Goal: Transaction & Acquisition: Obtain resource

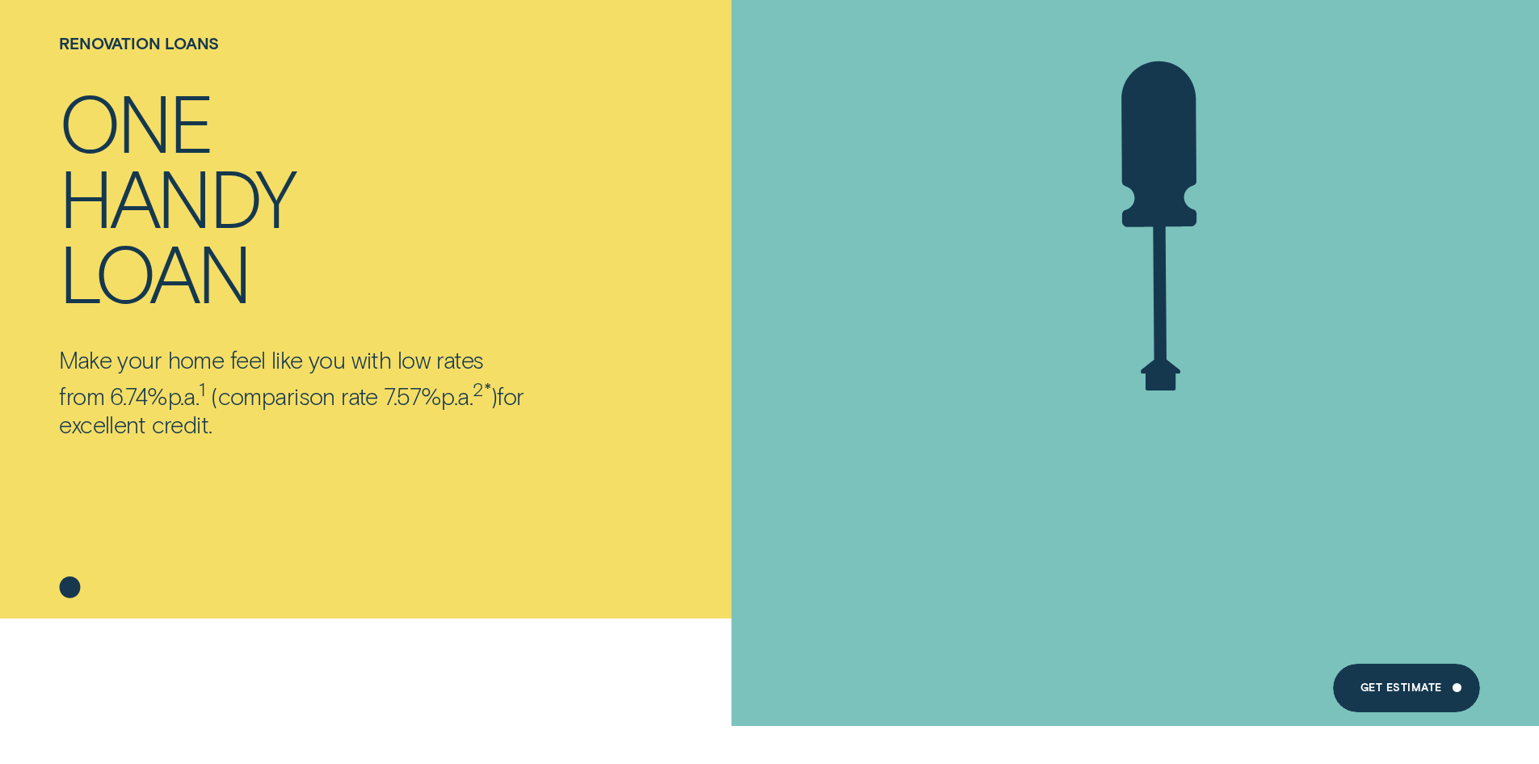
scroll to position [323, 0]
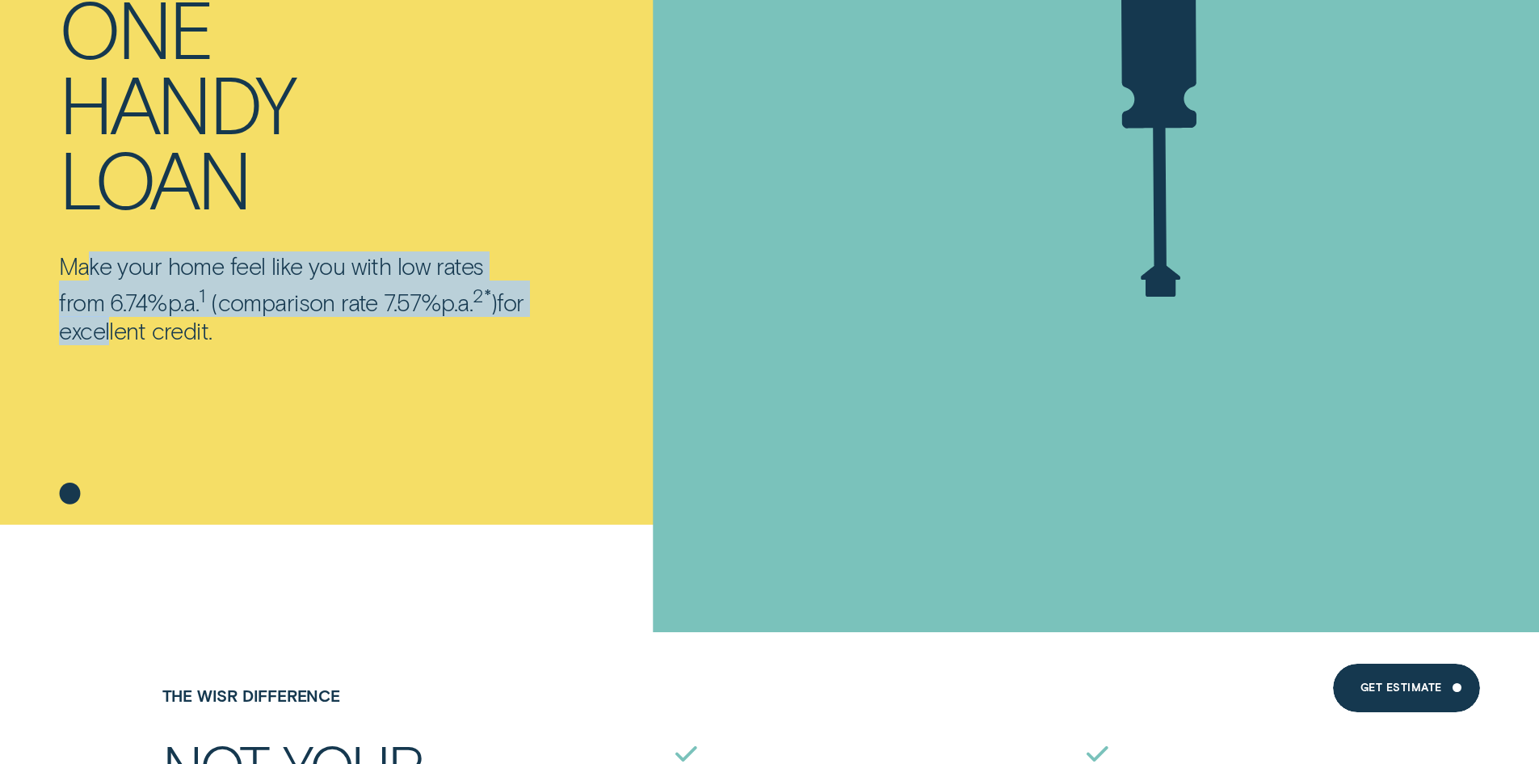
drag, startPoint x: 88, startPoint y: 256, endPoint x: 137, endPoint y: 327, distance: 86.1
click at [137, 327] on p "Make your home feel like you with low rates from 6.74% p.a. 1 ( comparison rate…" at bounding box center [292, 298] width 467 height 95
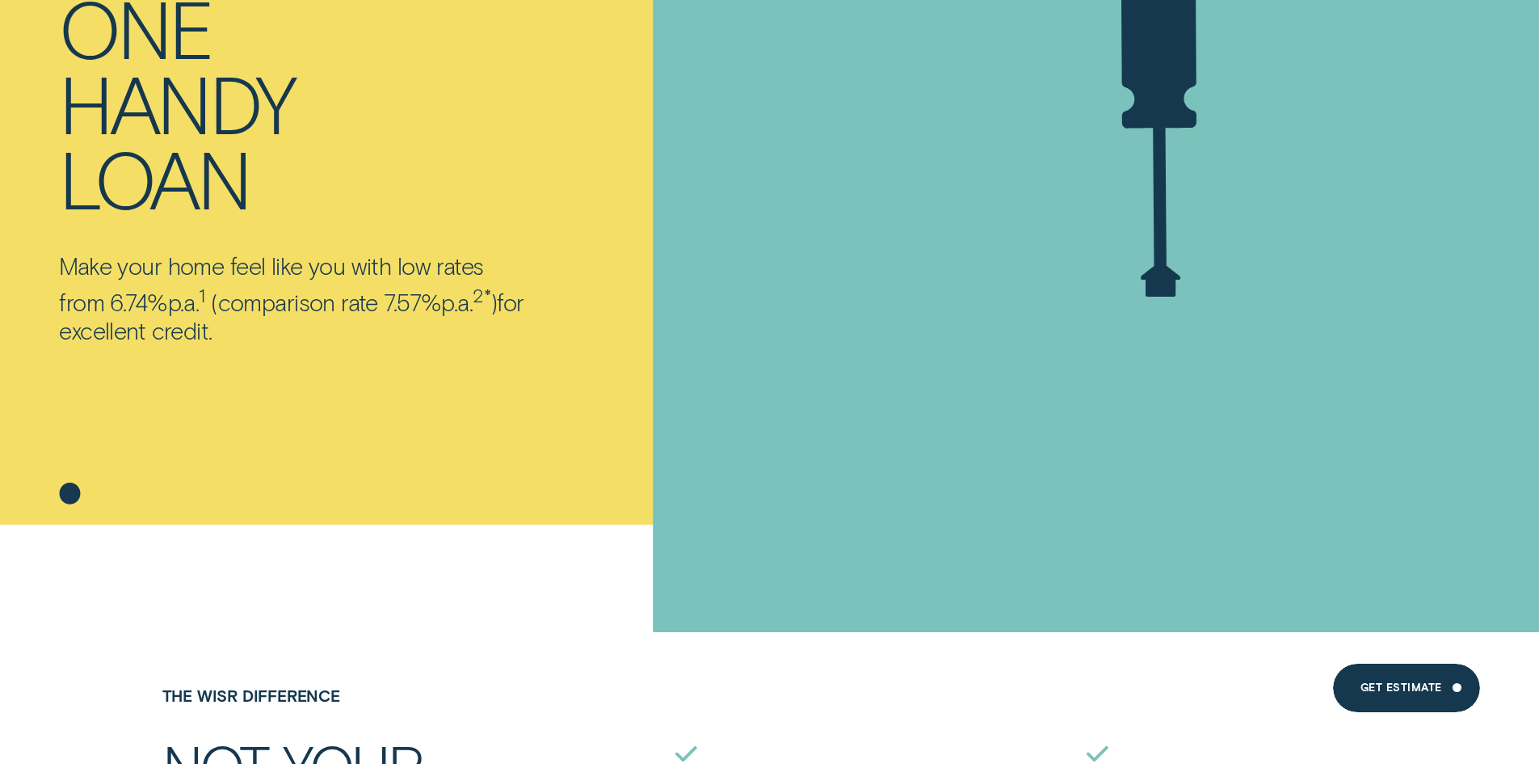
click at [144, 327] on p "Make your home feel like you with low rates from 6.74% p.a. 1 ( comparison rate…" at bounding box center [292, 298] width 467 height 95
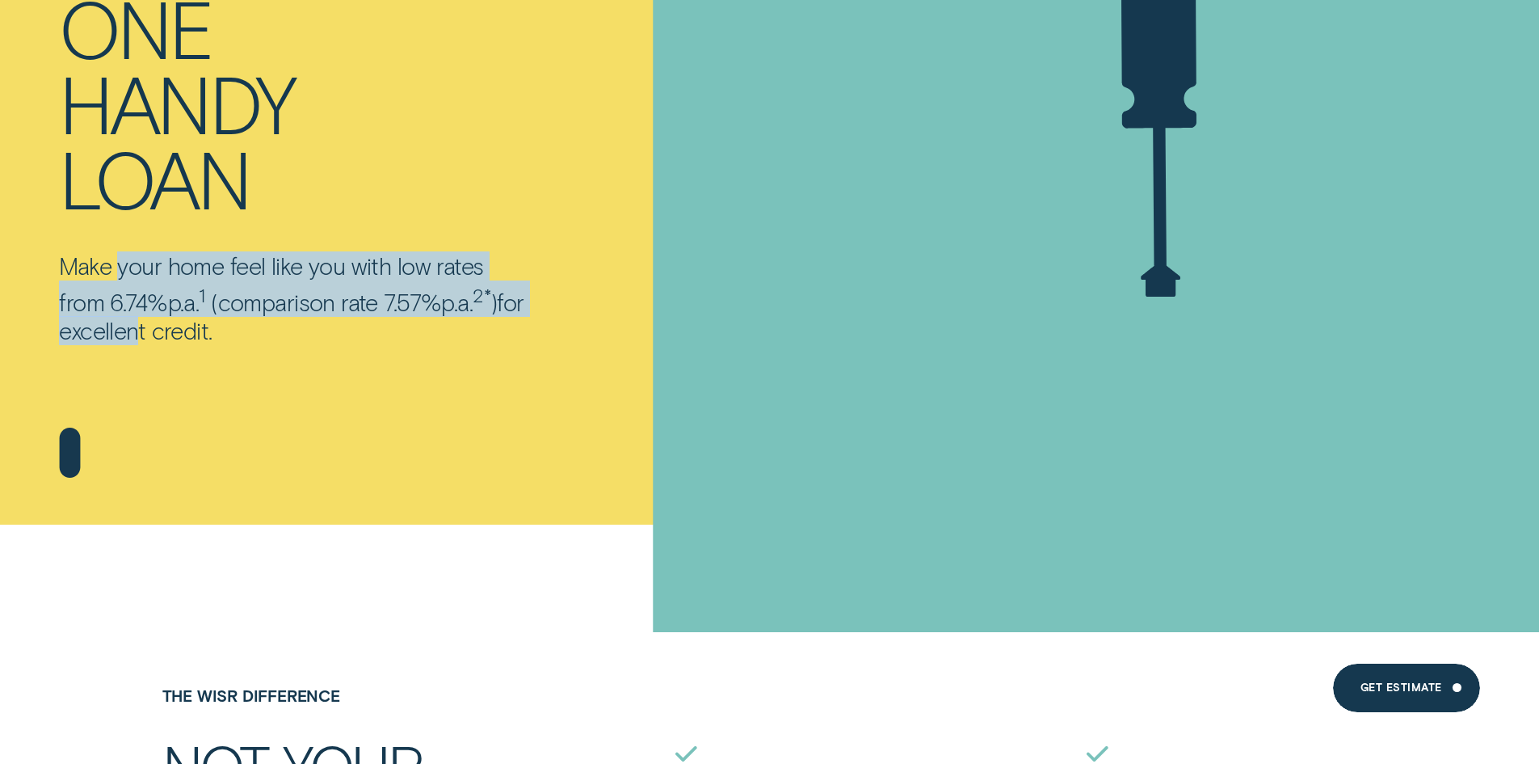
drag, startPoint x: 155, startPoint y: 333, endPoint x: 118, endPoint y: 279, distance: 65.7
click at [118, 279] on p "Make your home feel like you with low rates from 6.74% p.a. 1 ( comparison rate…" at bounding box center [292, 298] width 467 height 95
drag, startPoint x: 114, startPoint y: 279, endPoint x: 150, endPoint y: 326, distance: 60.0
click at [150, 326] on p "Make your home feel like you with low rates from 6.74% p.a. 1 ( comparison rate…" at bounding box center [292, 298] width 467 height 95
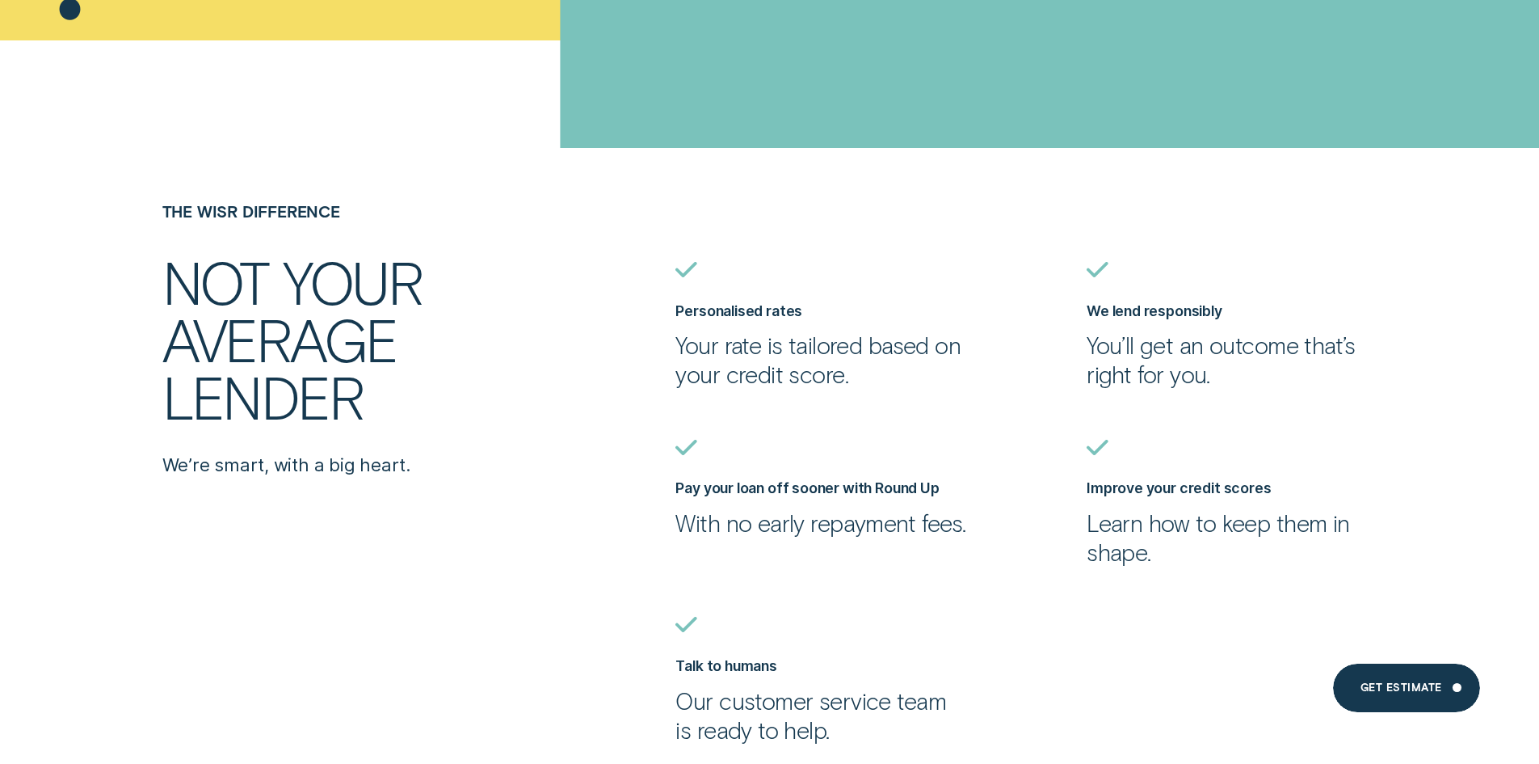
scroll to position [808, 0]
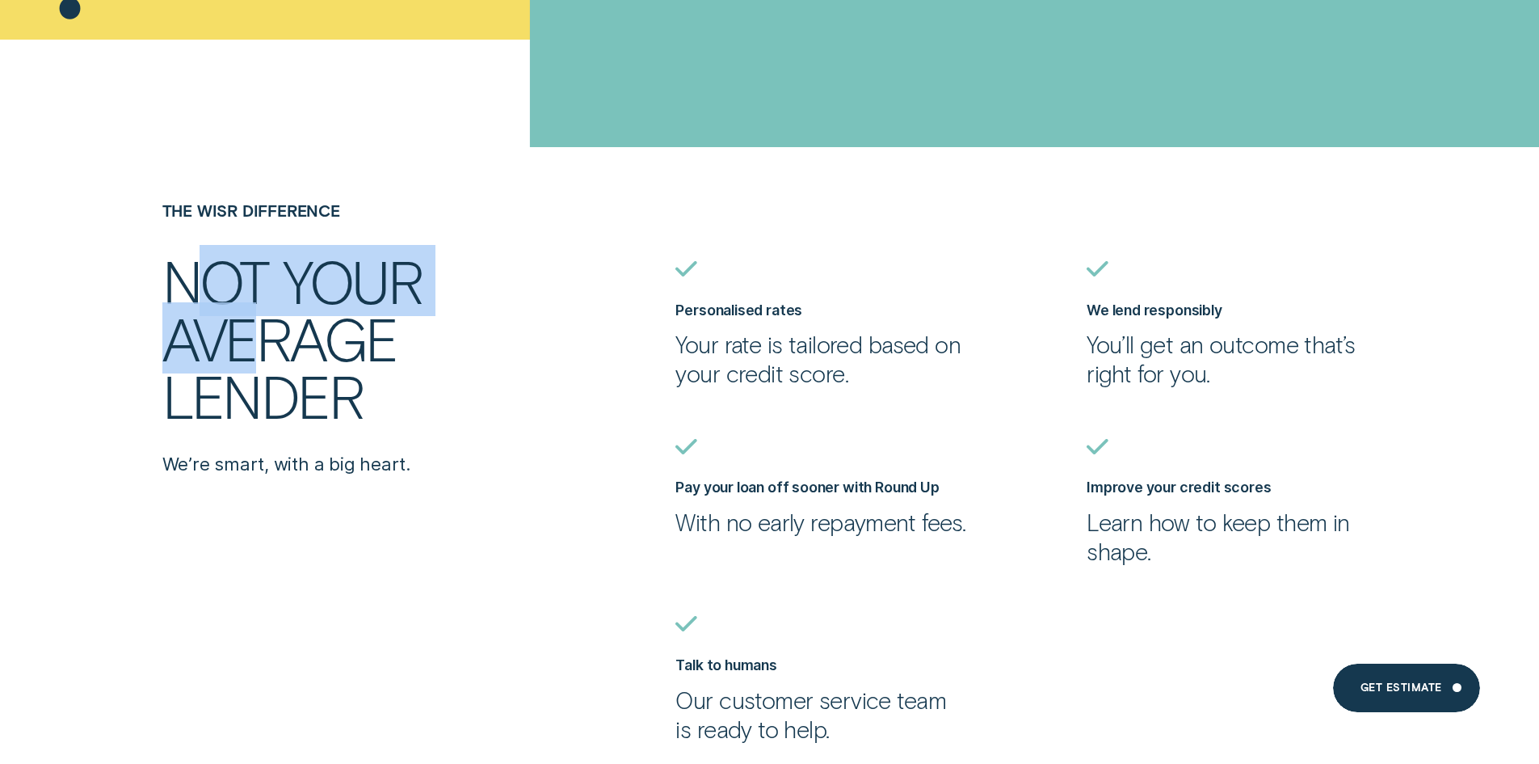
drag, startPoint x: 217, startPoint y: 290, endPoint x: 246, endPoint y: 368, distance: 82.6
click at [246, 368] on h2 "Not your average lender" at bounding box center [340, 338] width 356 height 172
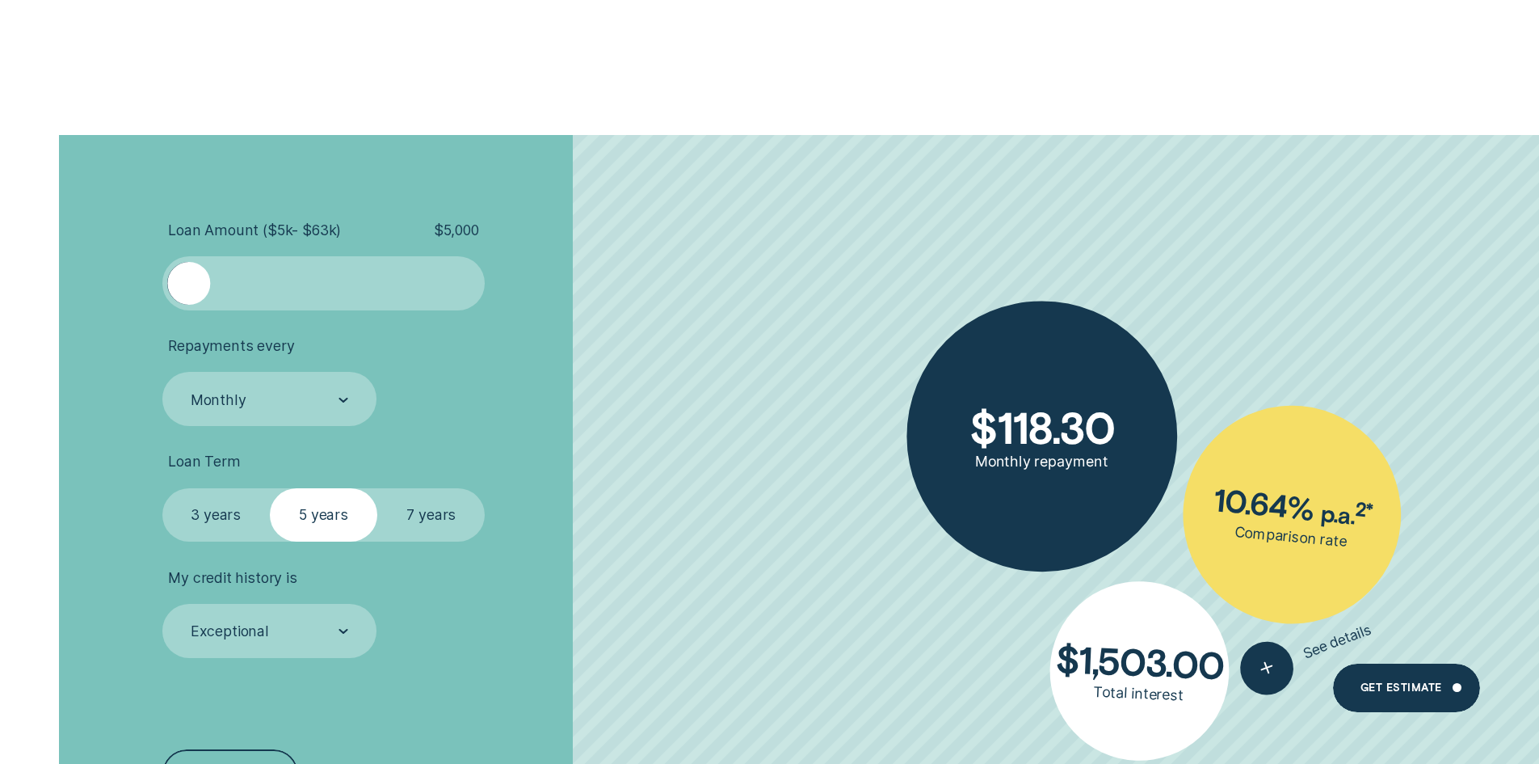
scroll to position [2424, 0]
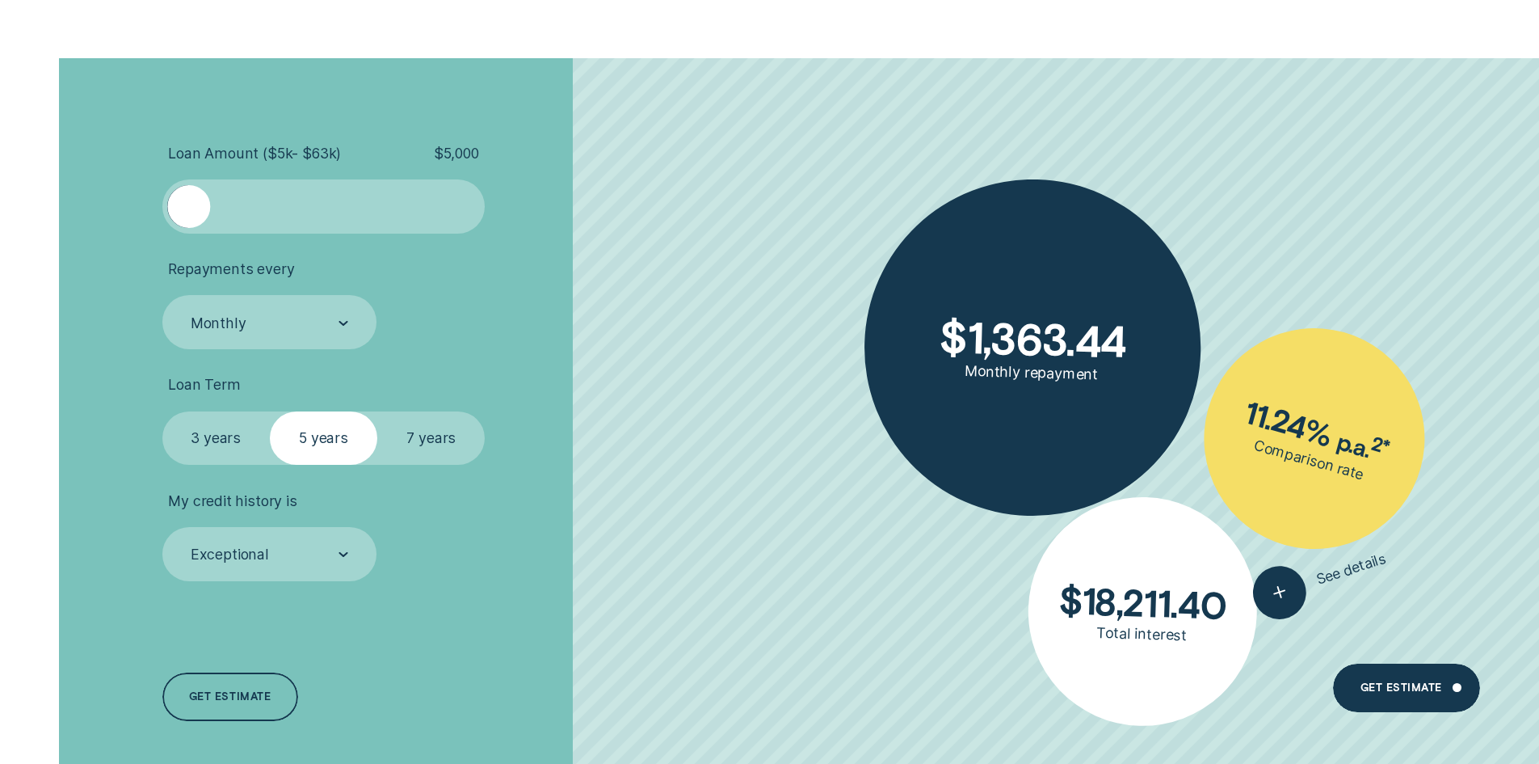
drag, startPoint x: 196, startPoint y: 214, endPoint x: 178, endPoint y: 239, distance: 30.7
click at [178, 239] on ul "Loan Amount ( $5k - $63k ) $ 5,000 Repayments every Monthly Loan Term Select Lo…" at bounding box center [410, 363] width 496 height 436
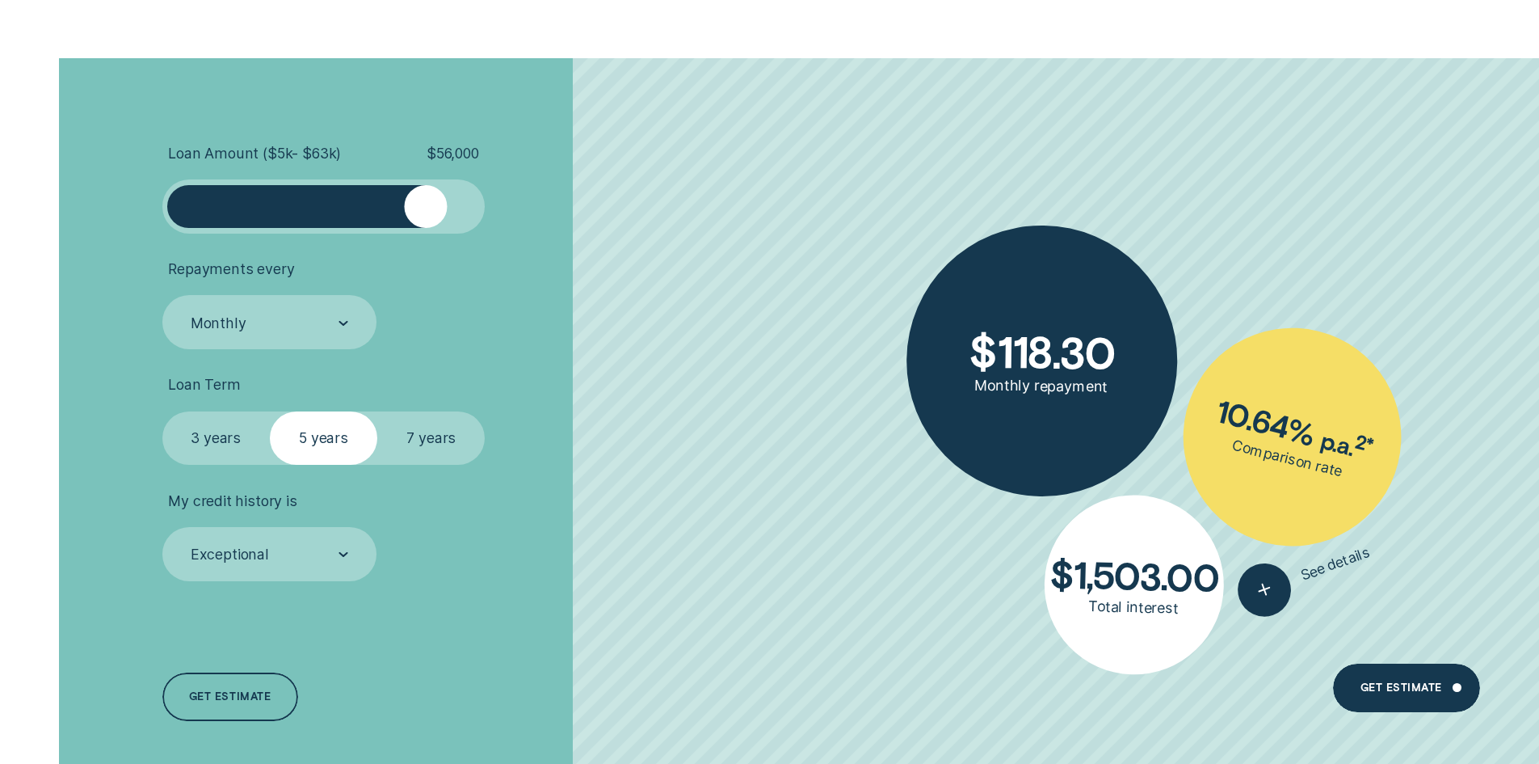
drag, startPoint x: 193, startPoint y: 213, endPoint x: 427, endPoint y: 211, distance: 234.3
click at [427, 211] on div at bounding box center [425, 206] width 43 height 43
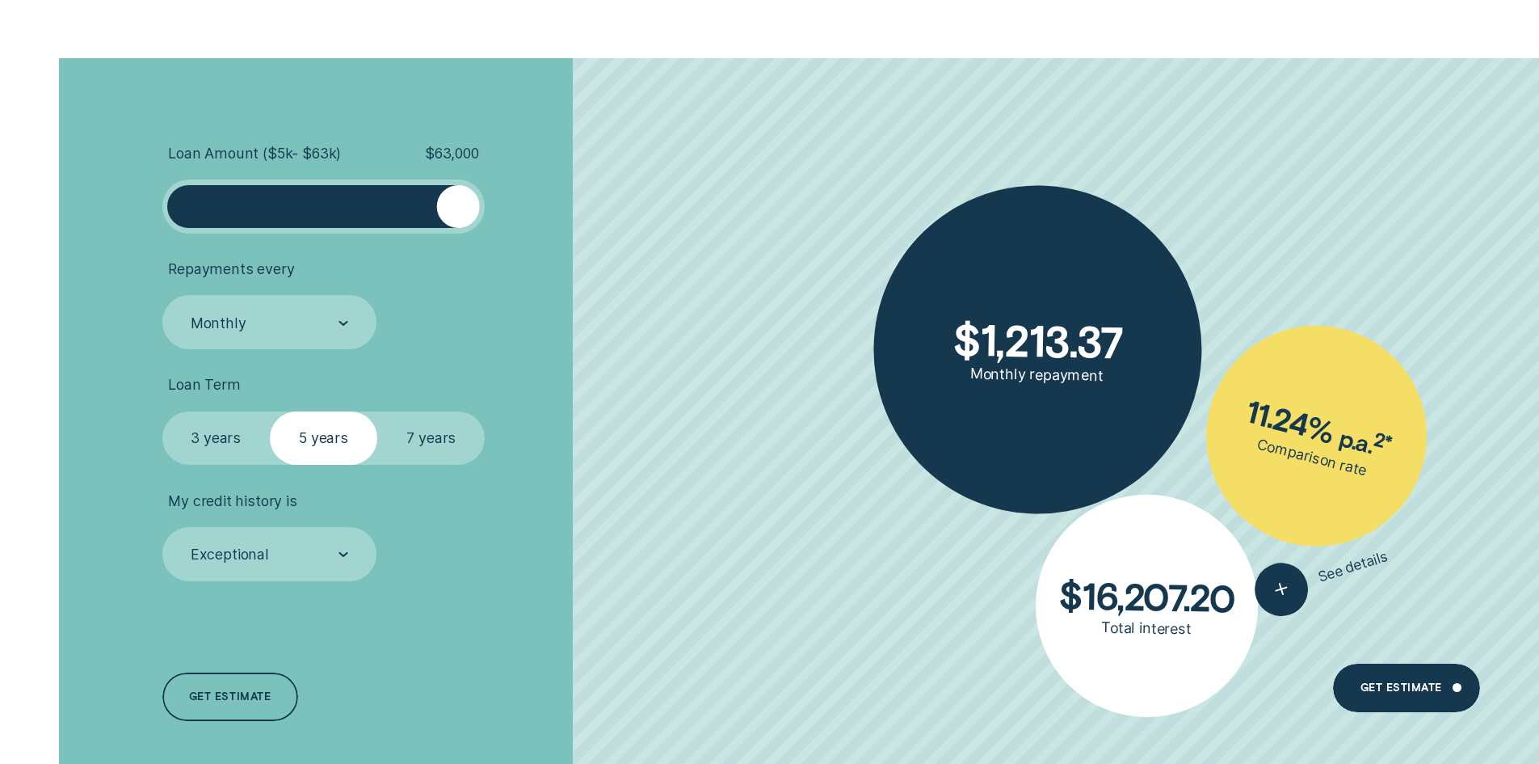
drag, startPoint x: 440, startPoint y: 216, endPoint x: 489, endPoint y: 216, distance: 48.5
click at [489, 216] on li "Loan Amount ( $5k - $63k ) $ 63,000" at bounding box center [410, 189] width 496 height 89
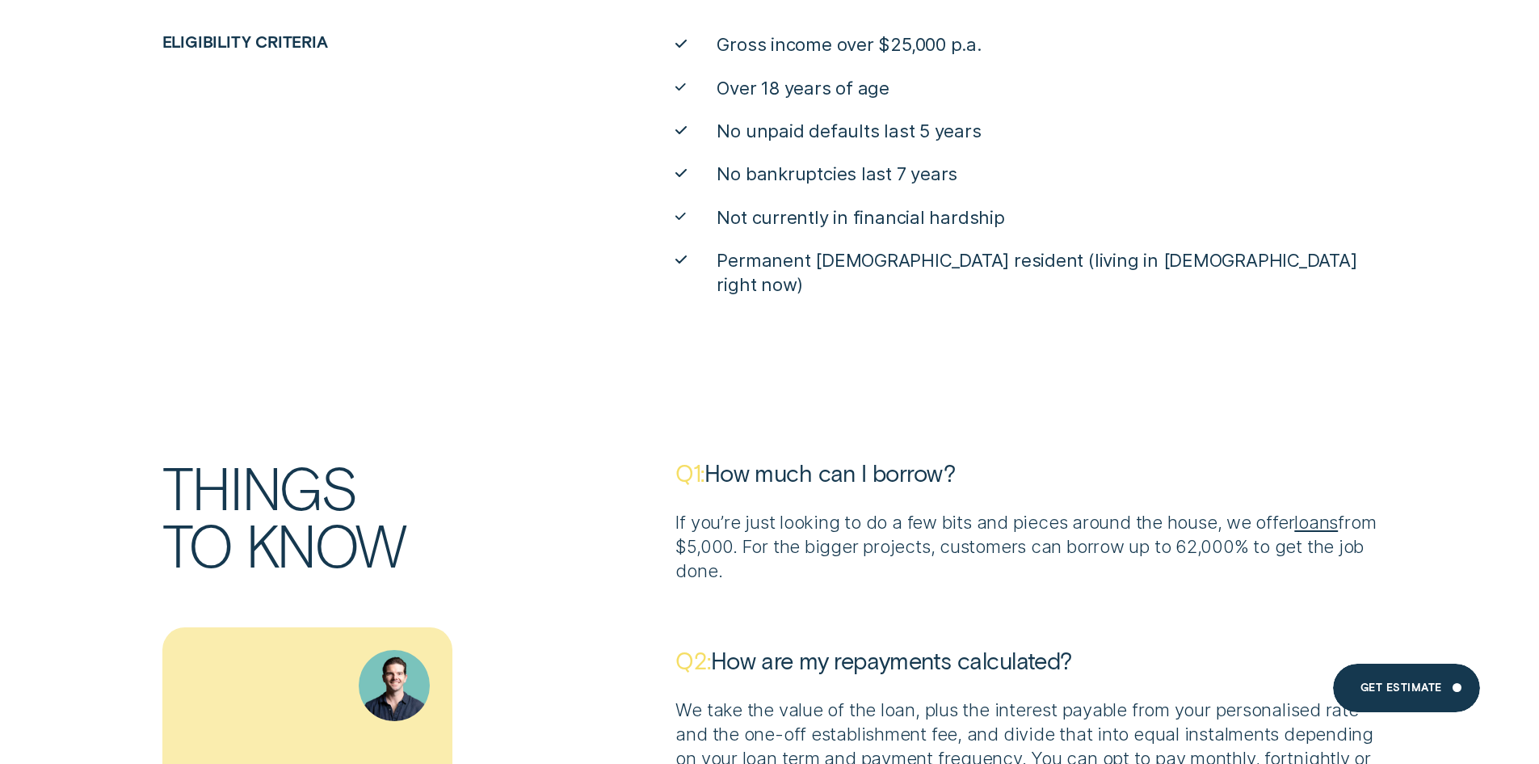
scroll to position [5980, 0]
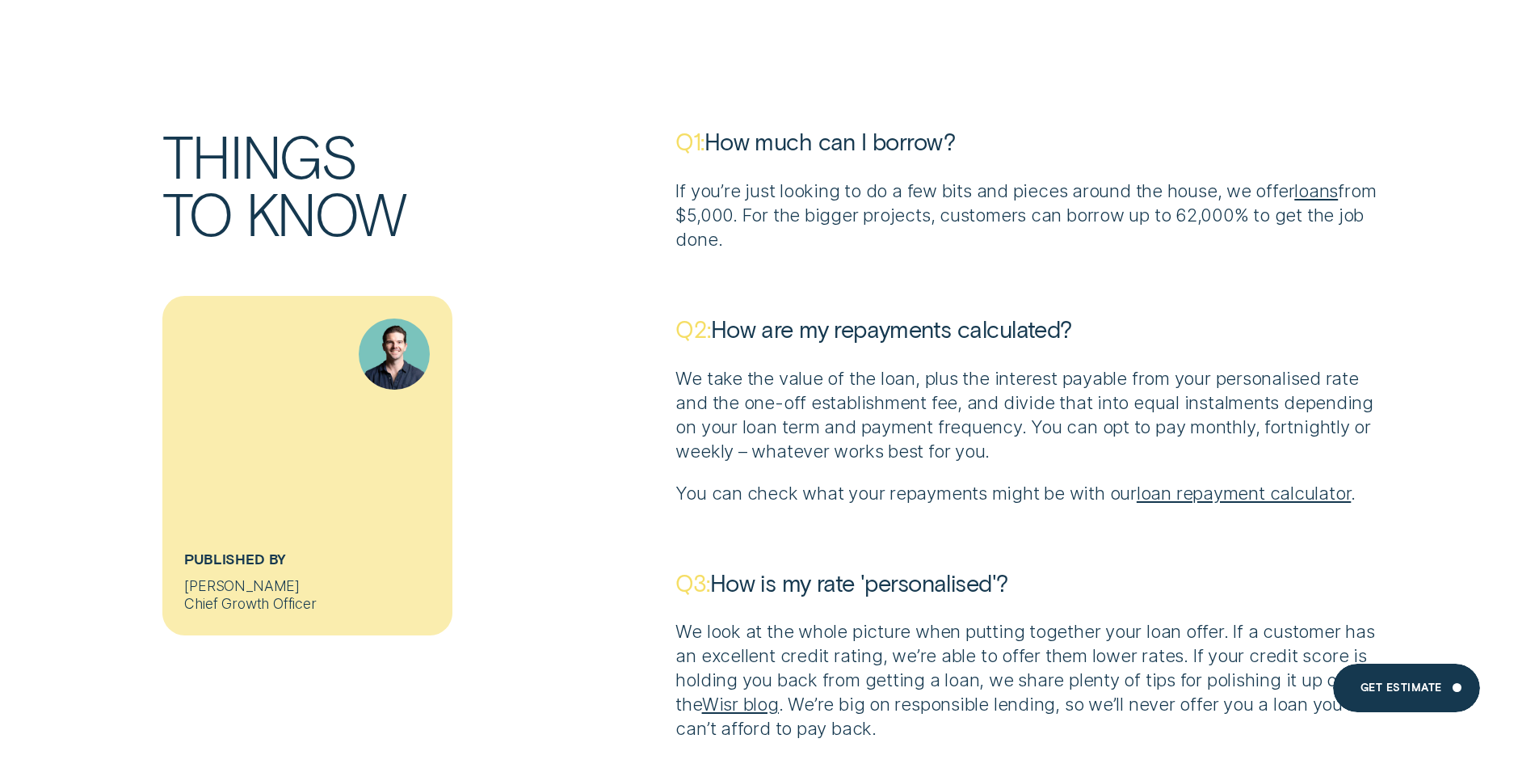
click at [780, 377] on p "We take the value of the loan, plus the interest payable from your personalised…" at bounding box center [1026, 414] width 701 height 97
click at [767, 442] on div "We take the value of the loan, plus the interest payable from your personalised…" at bounding box center [1026, 435] width 701 height 139
